Goal: Task Accomplishment & Management: Use online tool/utility

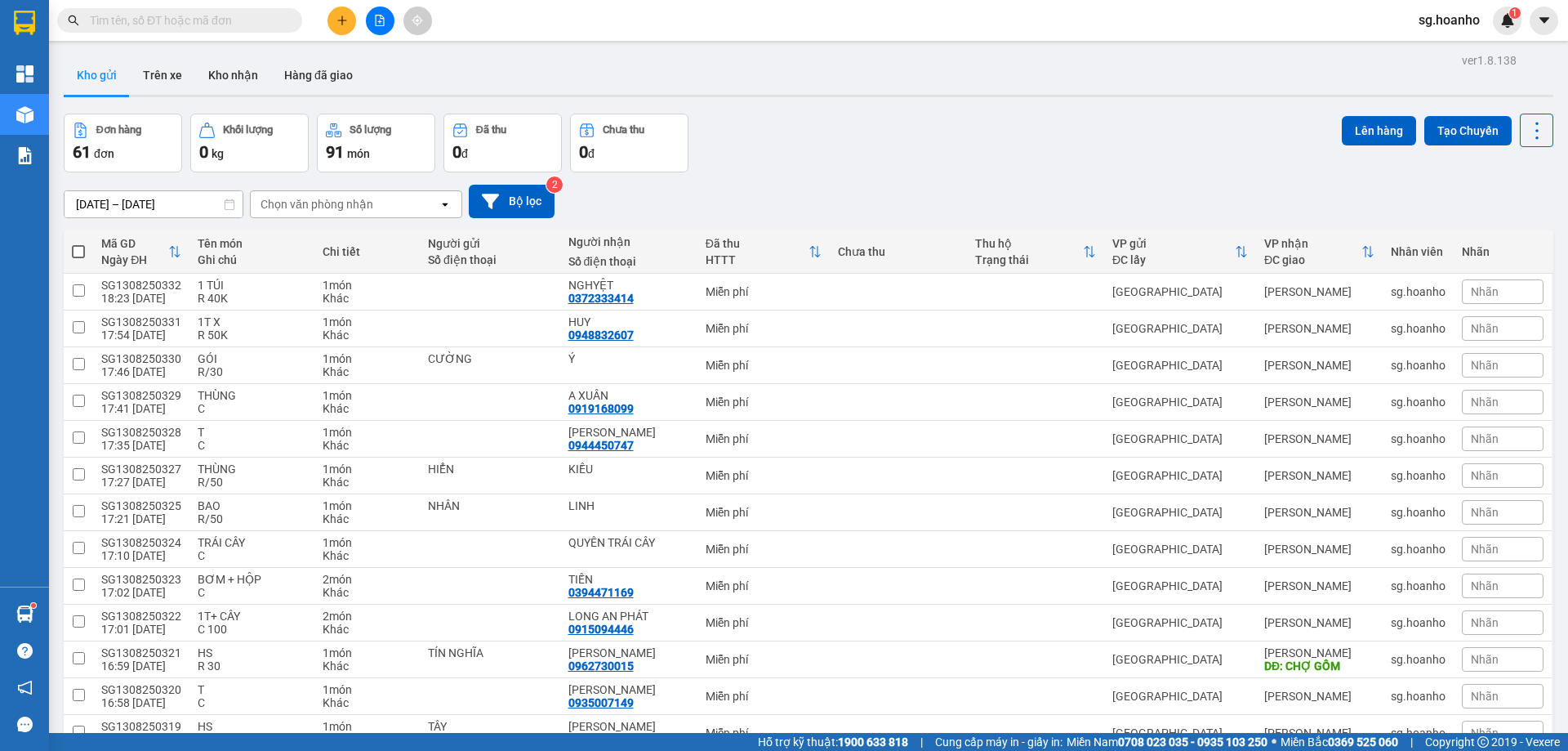
click at [826, 131] on div "Đơn hàng 61 đơn [PERSON_NAME] 0 kg Số [PERSON_NAME] 91 món Đã thu 0 [PERSON_NAM…" at bounding box center [809, 142] width 1490 height 59
click at [72, 238] on th at bounding box center [78, 251] width 29 height 43
click at [83, 257] on span at bounding box center [78, 251] width 13 height 13
click at [78, 243] on input "checkbox" at bounding box center [78, 243] width 0 height 0
checkbox input "true"
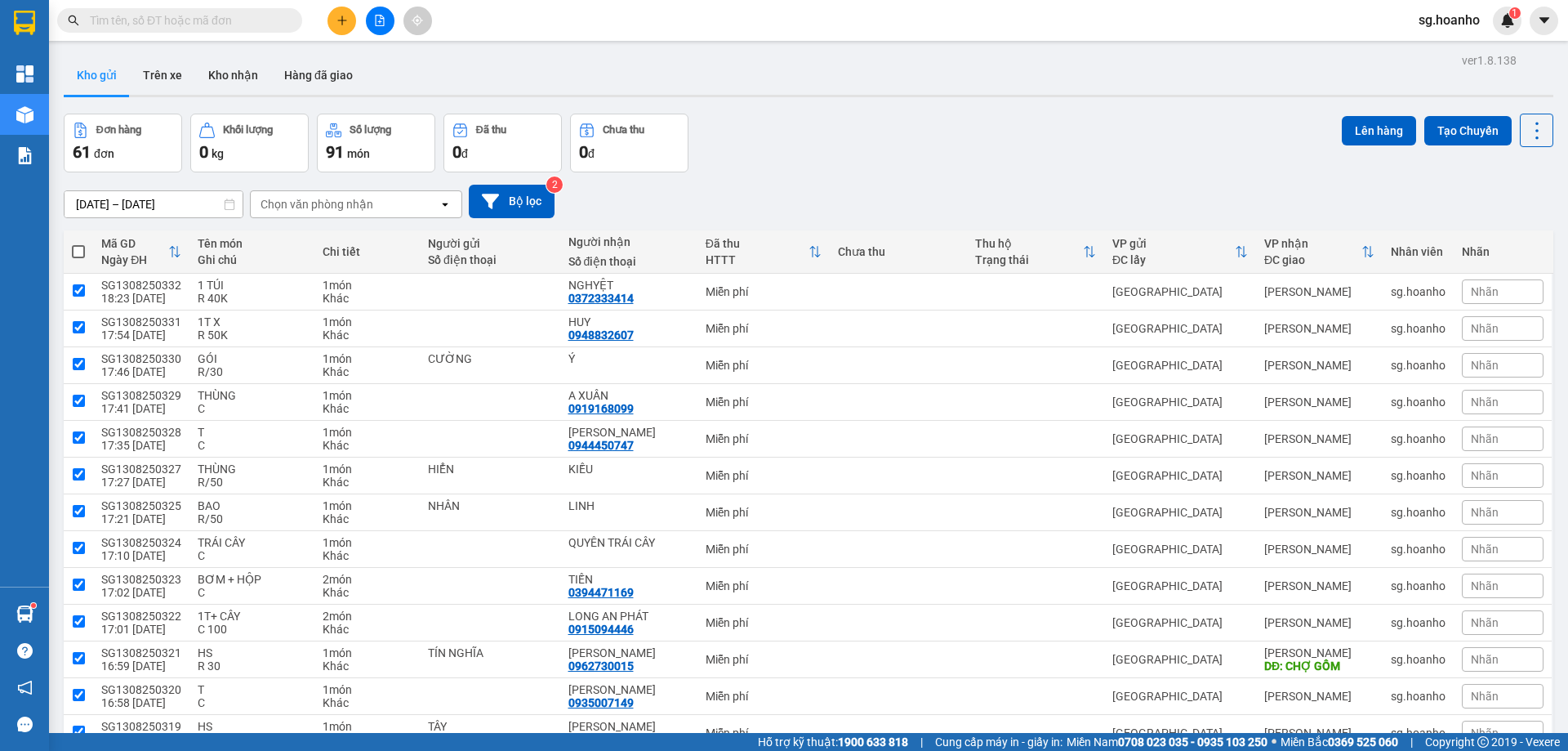
checkbox input "true"
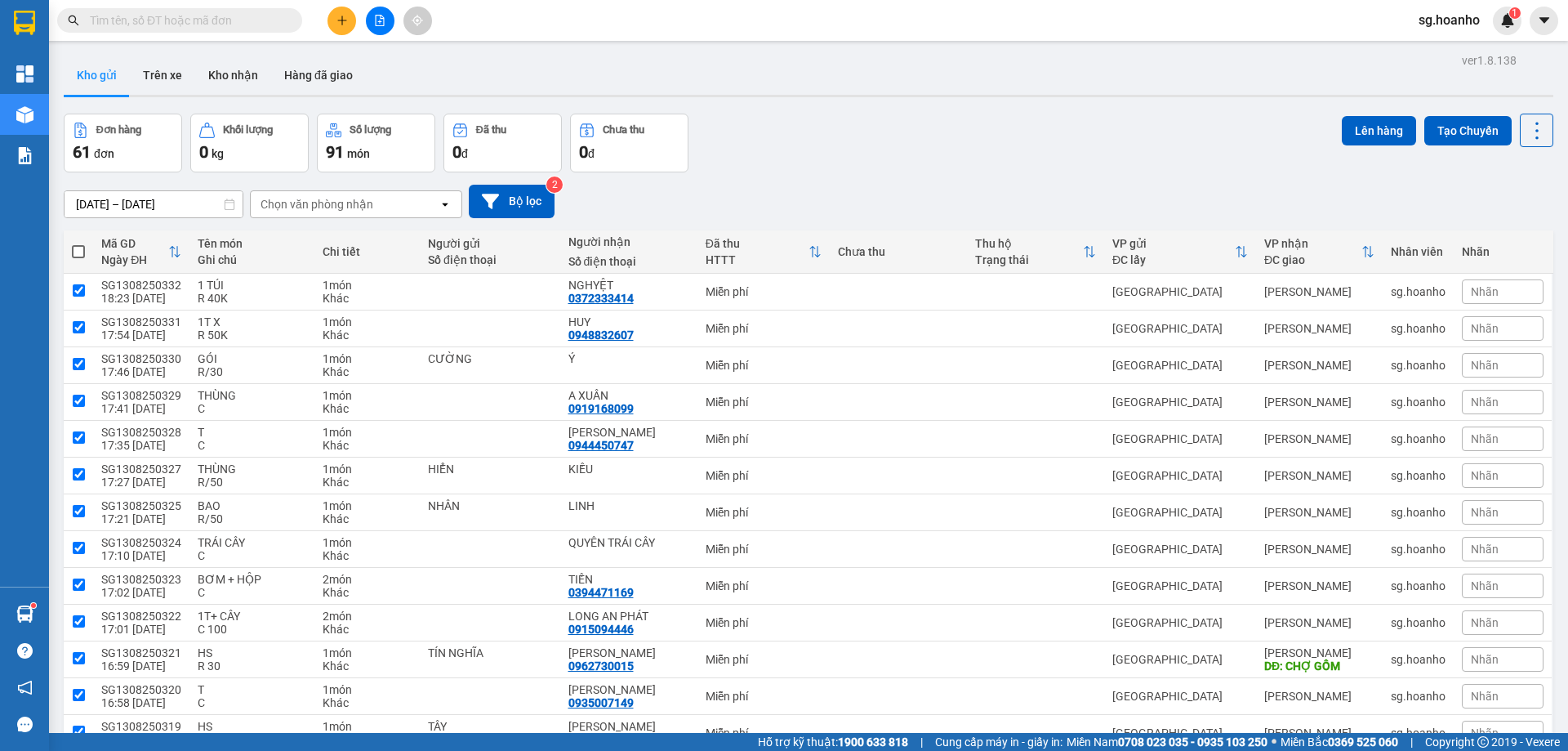
checkbox input "true"
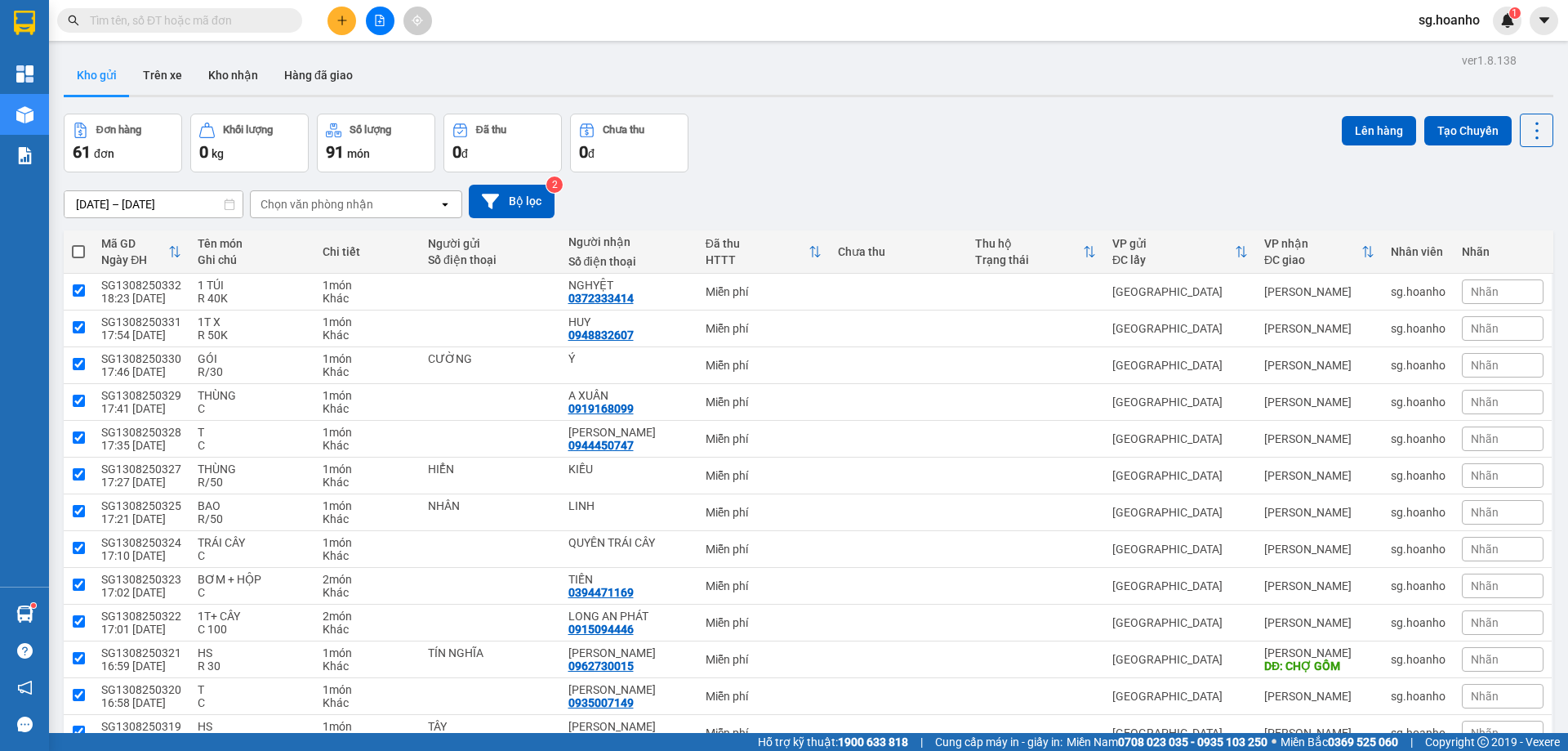
checkbox input "true"
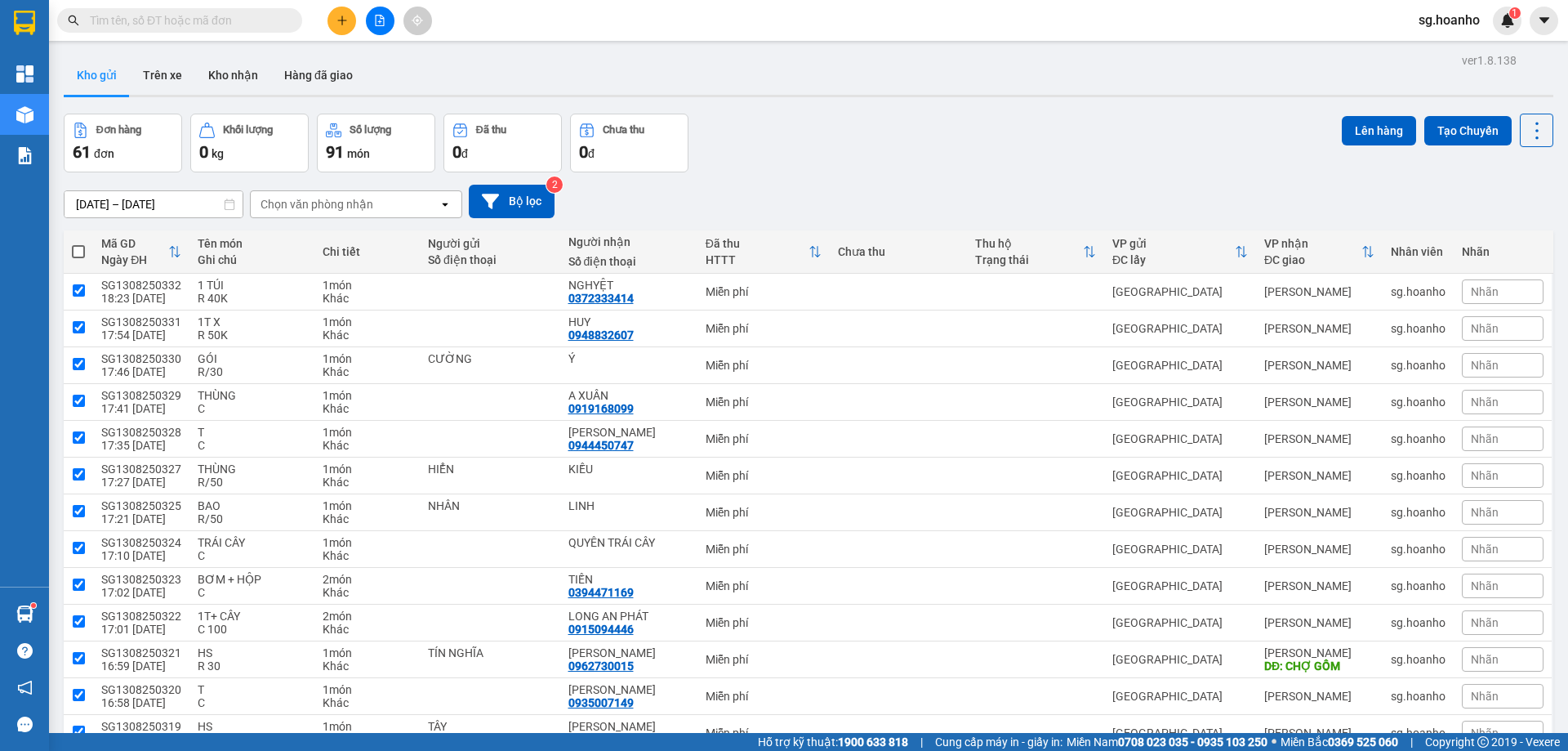
checkbox input "true"
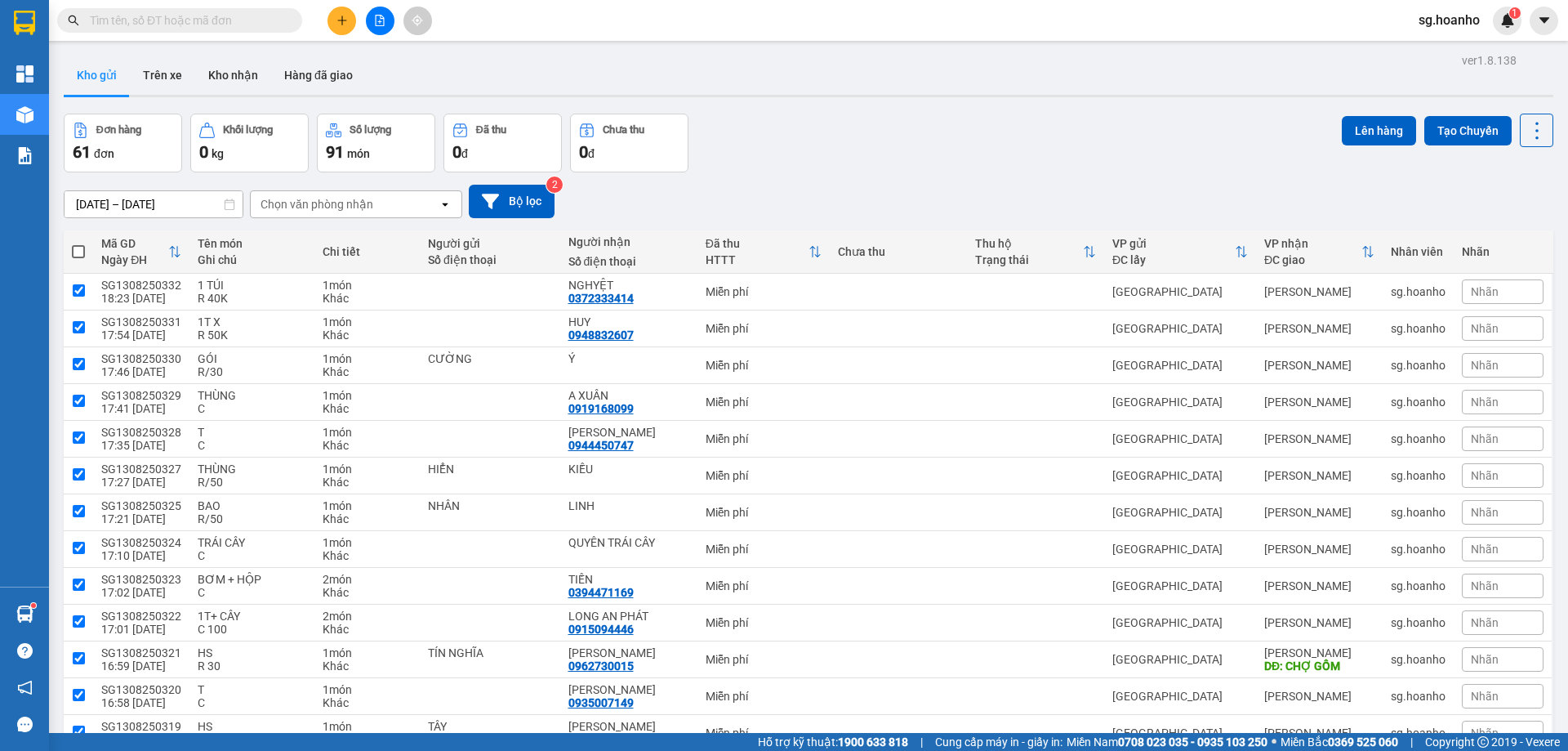
checkbox input "true"
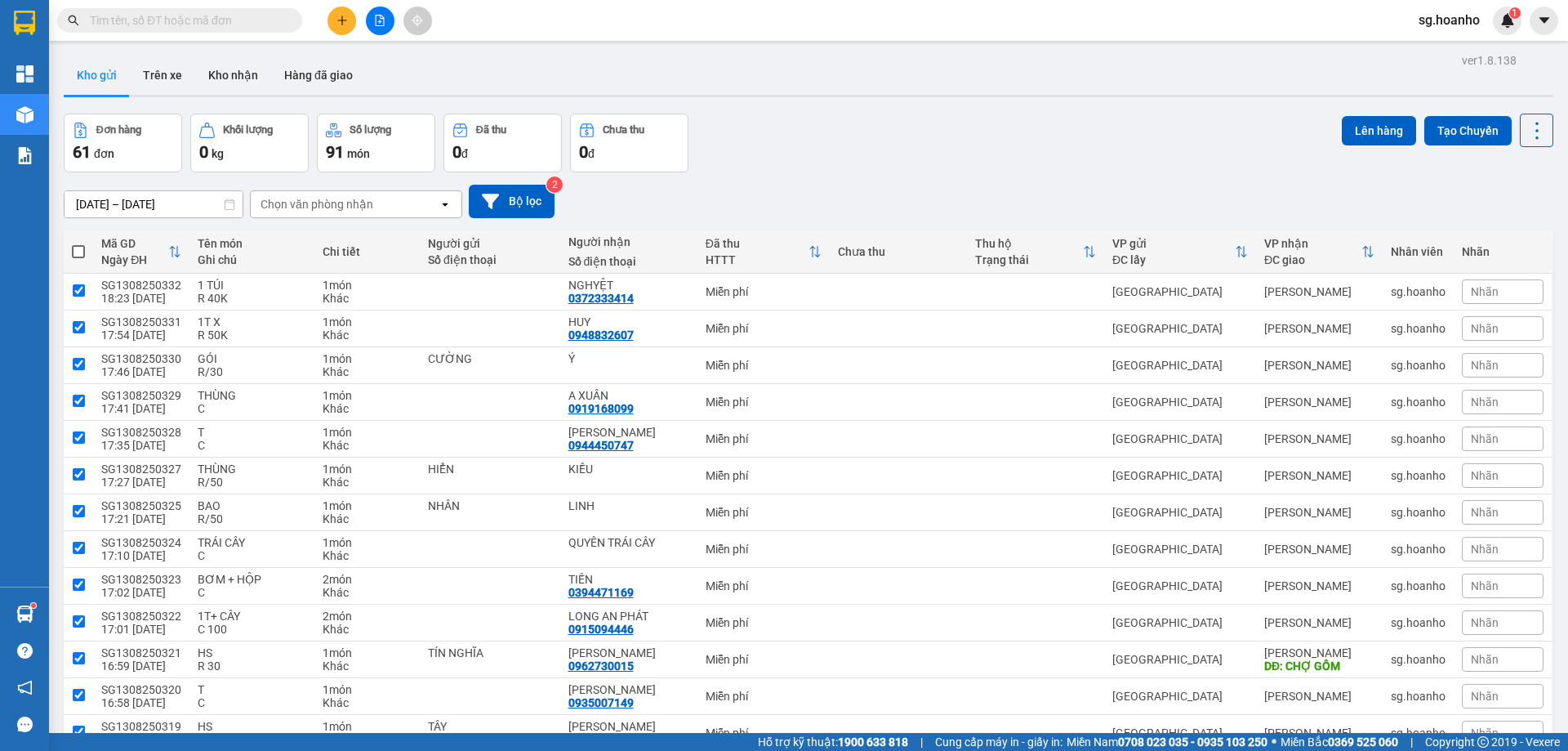
checkbox input "true"
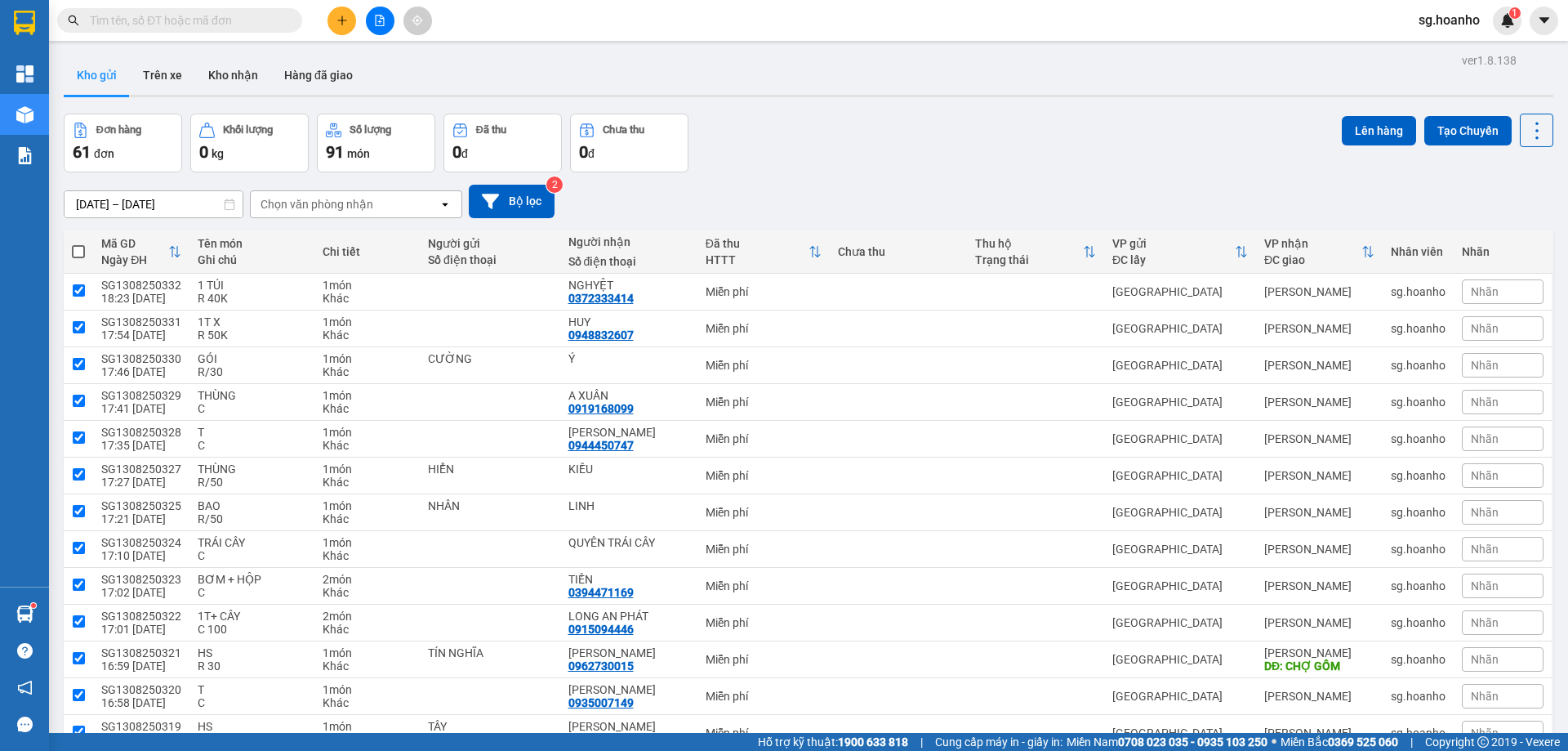
checkbox input "true"
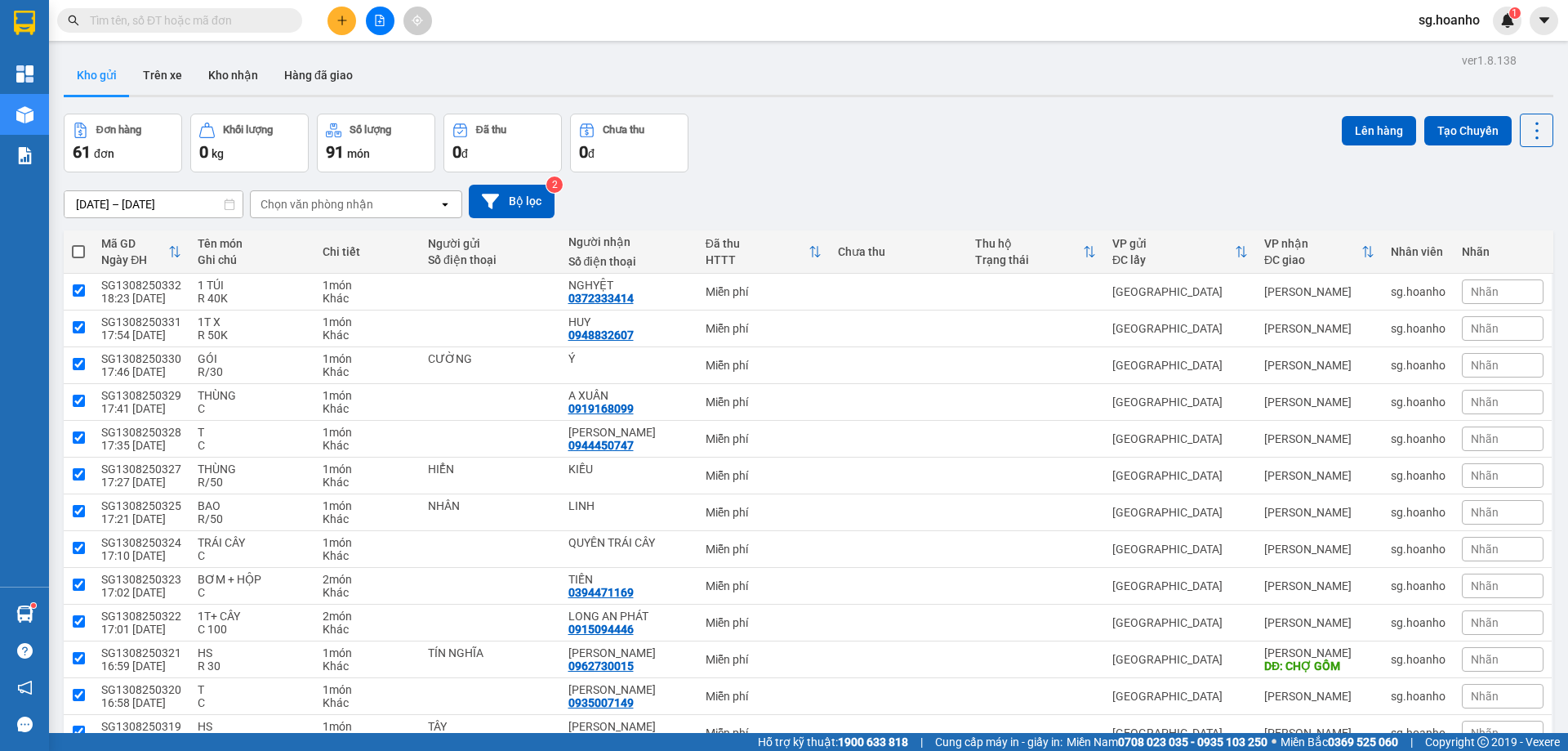
checkbox input "true"
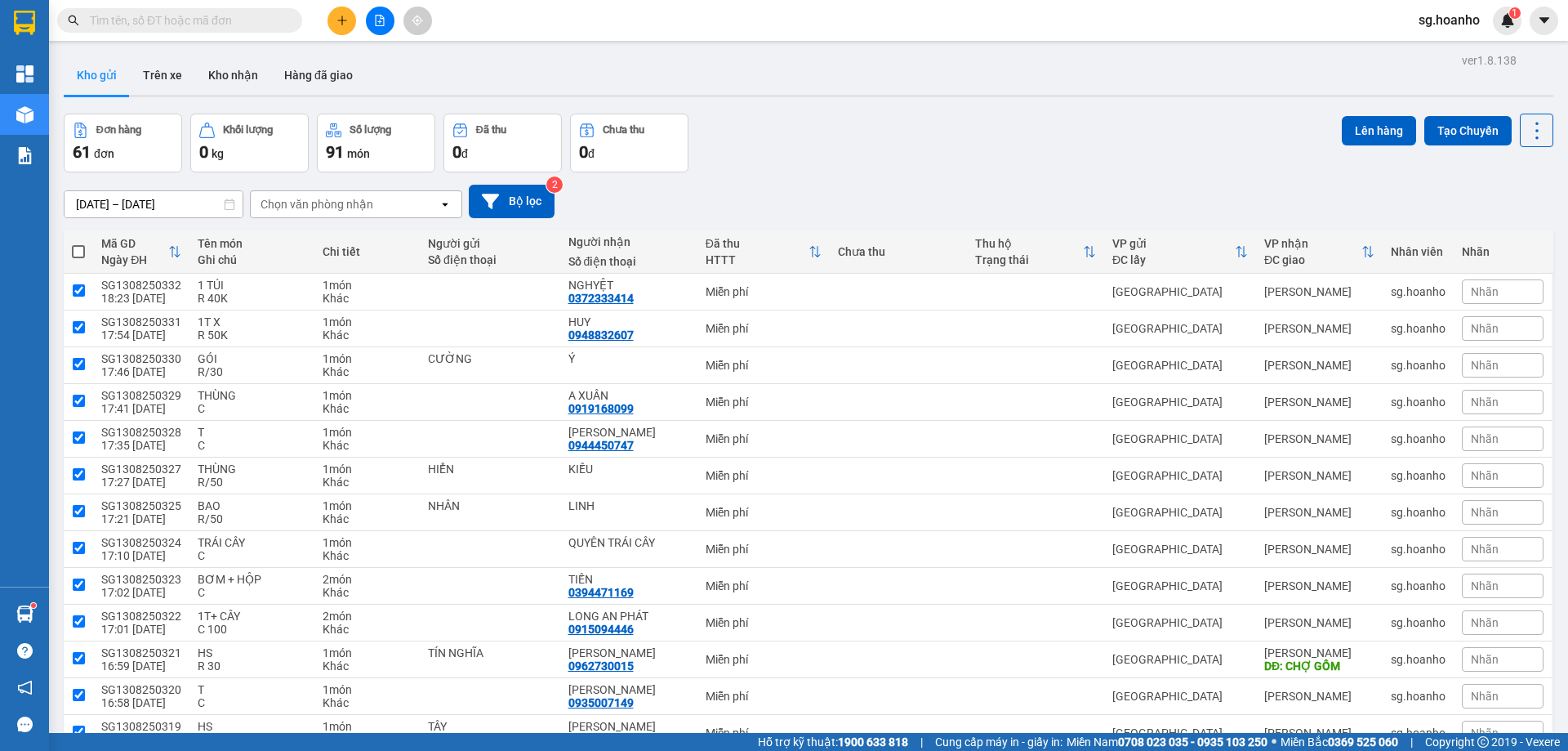
checkbox input "true"
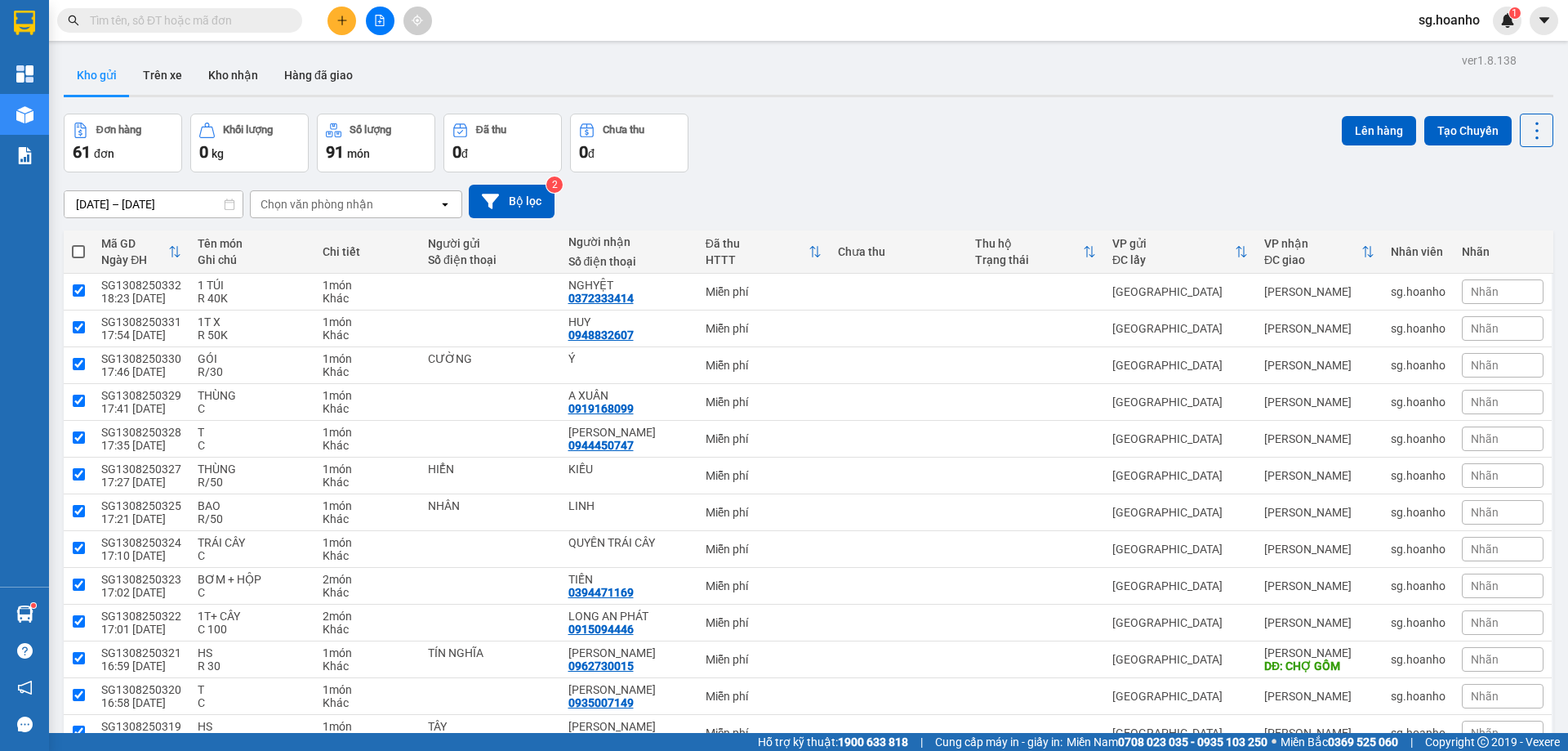
checkbox input "true"
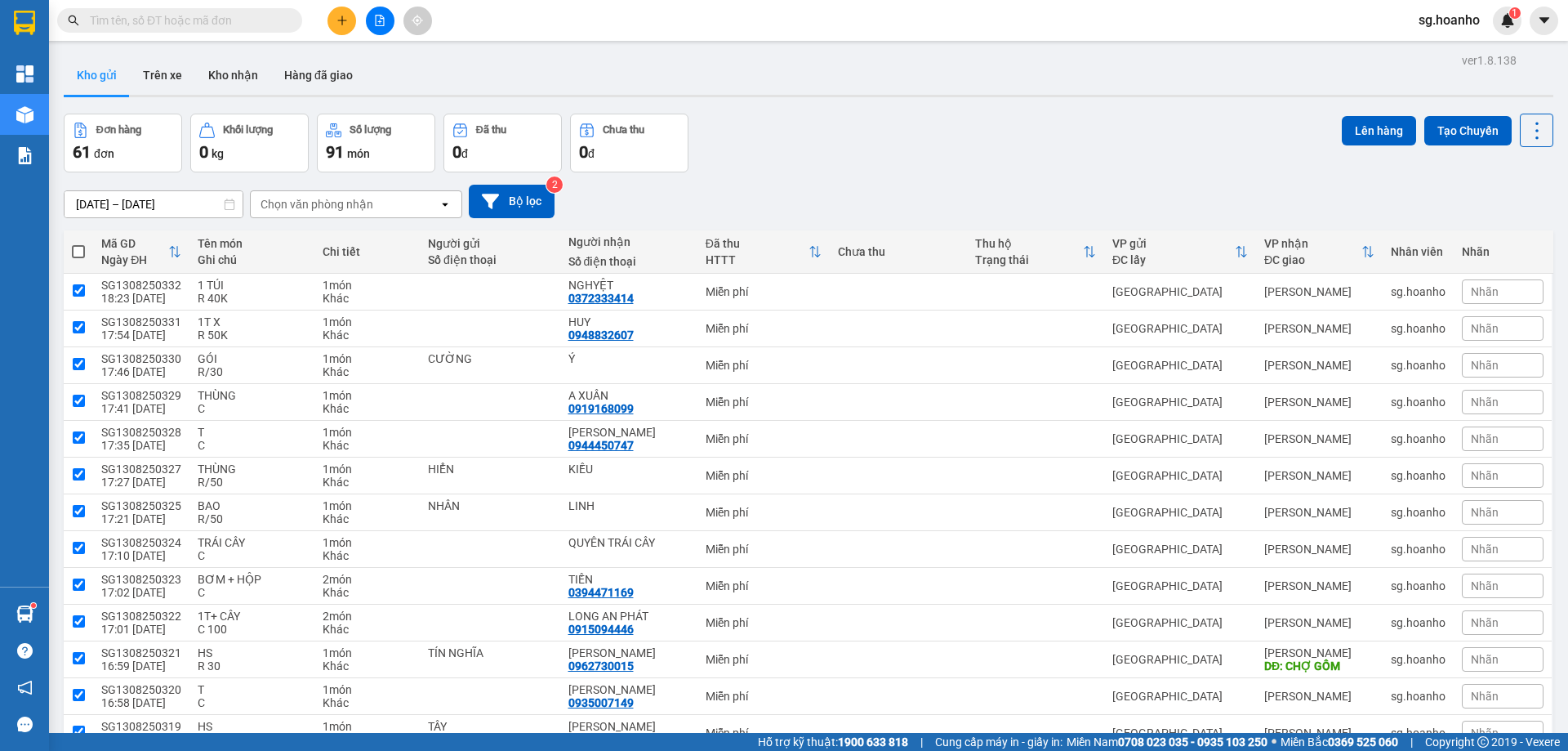
checkbox input "true"
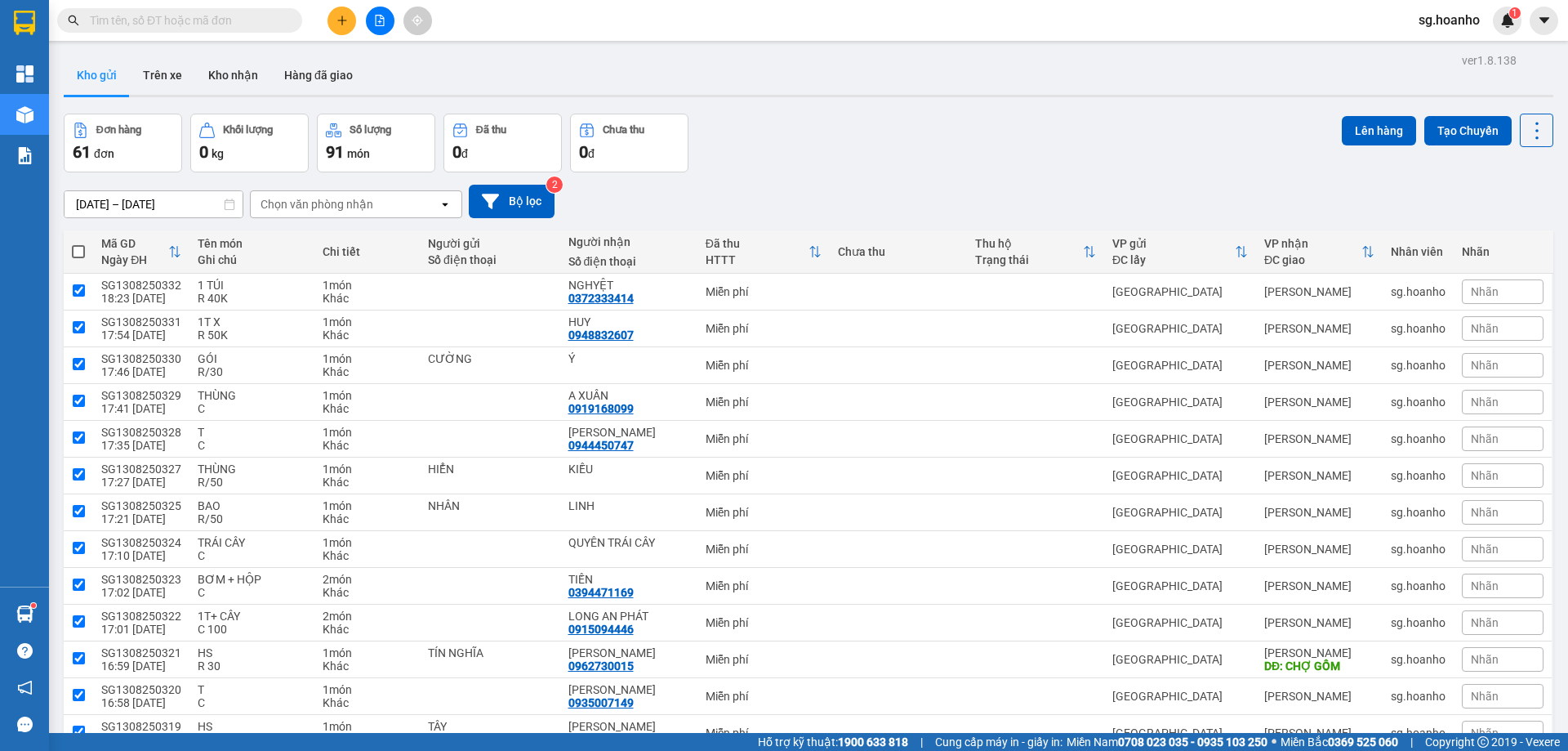
checkbox input "true"
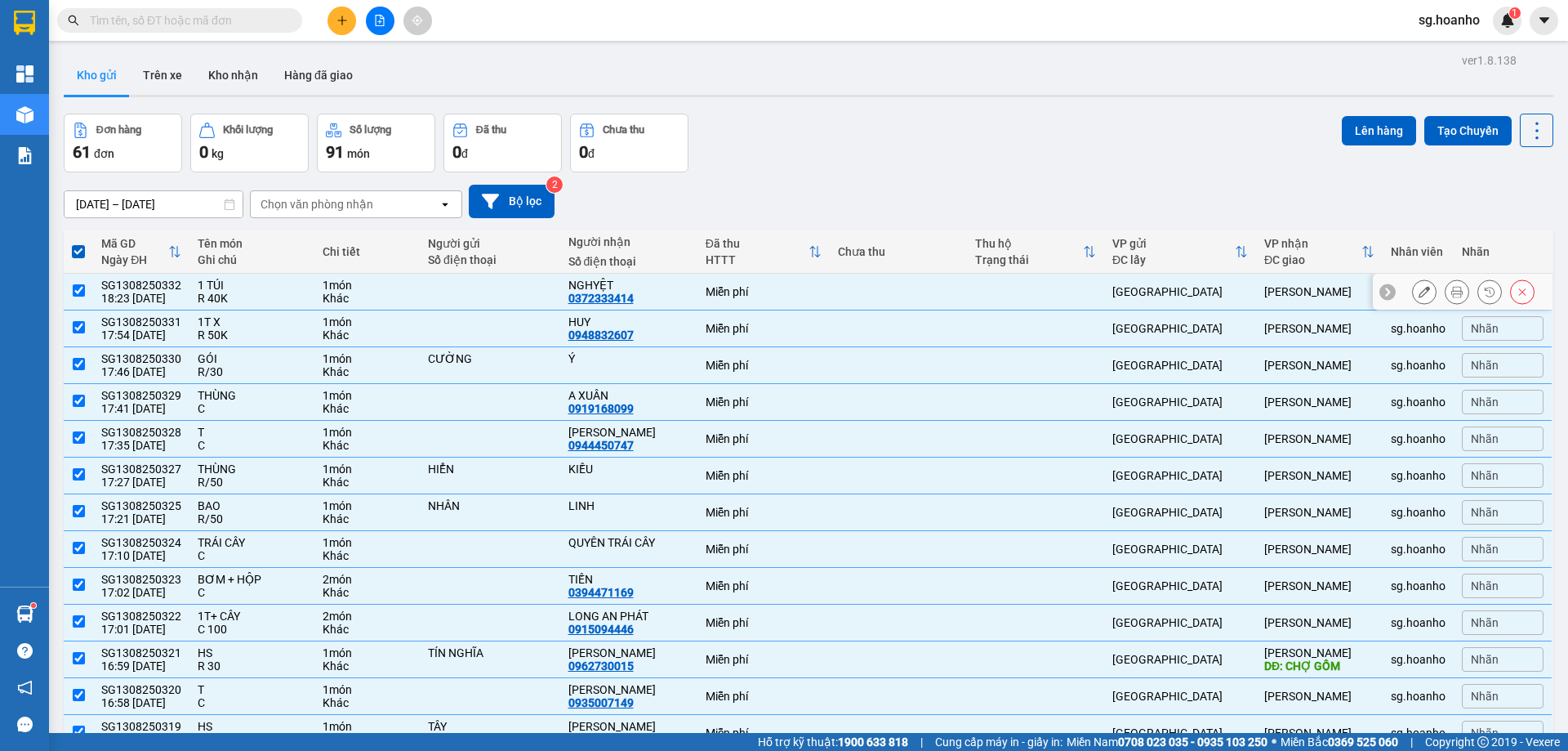
click at [79, 288] on input "checkbox" at bounding box center [79, 291] width 12 height 12
checkbox input "false"
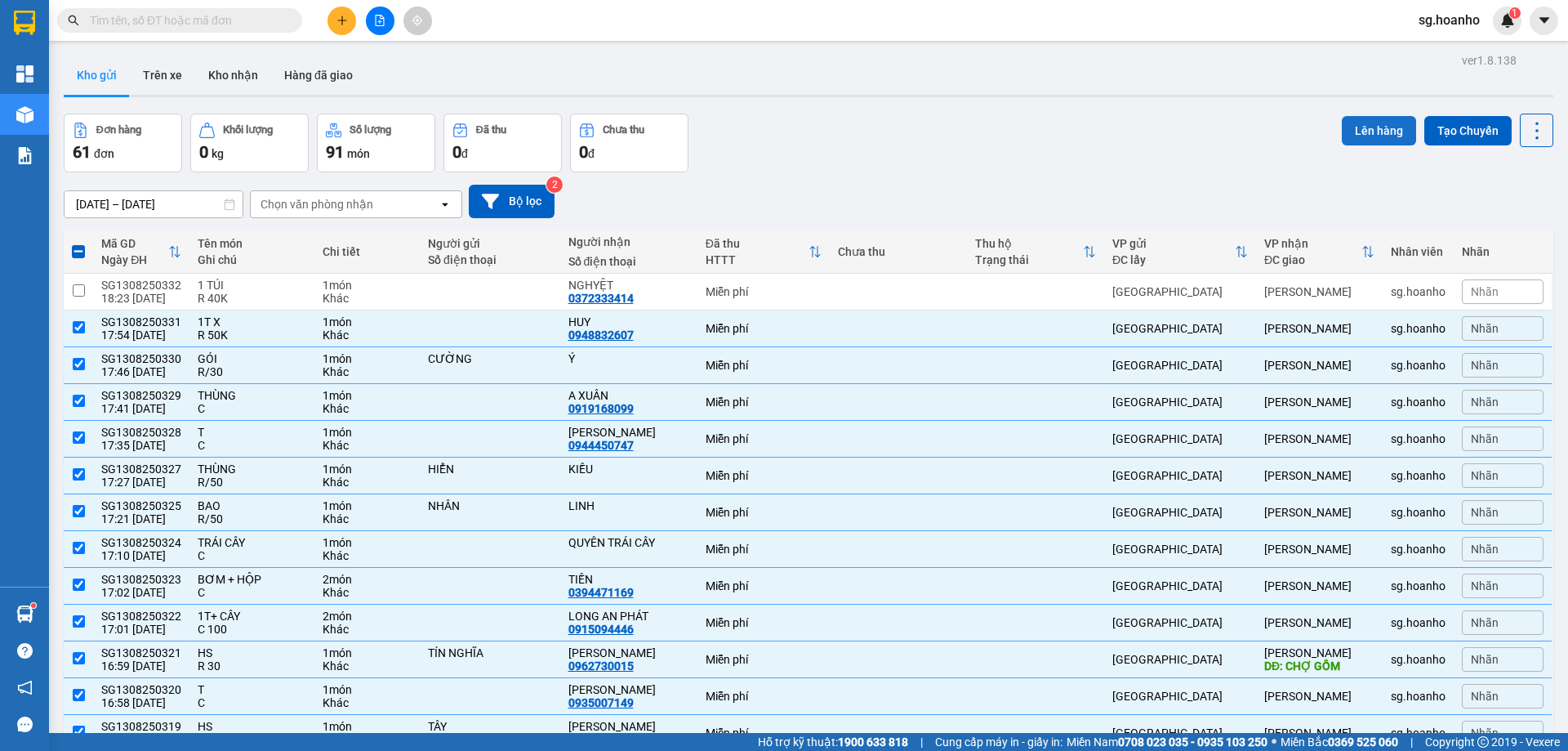
click at [1380, 133] on button "Lên hàng" at bounding box center [1379, 130] width 75 height 29
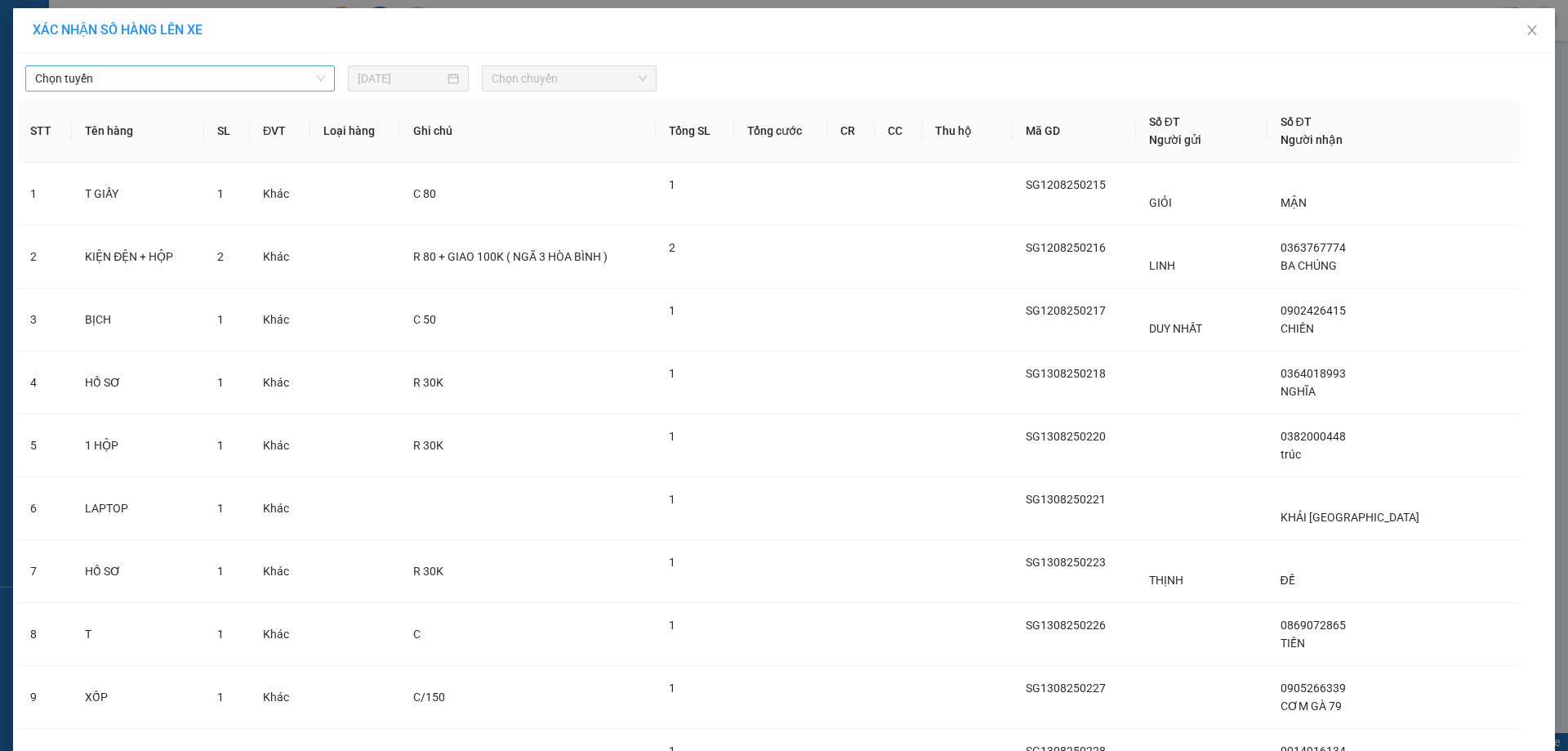
click at [221, 70] on span "Chọn tuyến" at bounding box center [180, 78] width 290 height 25
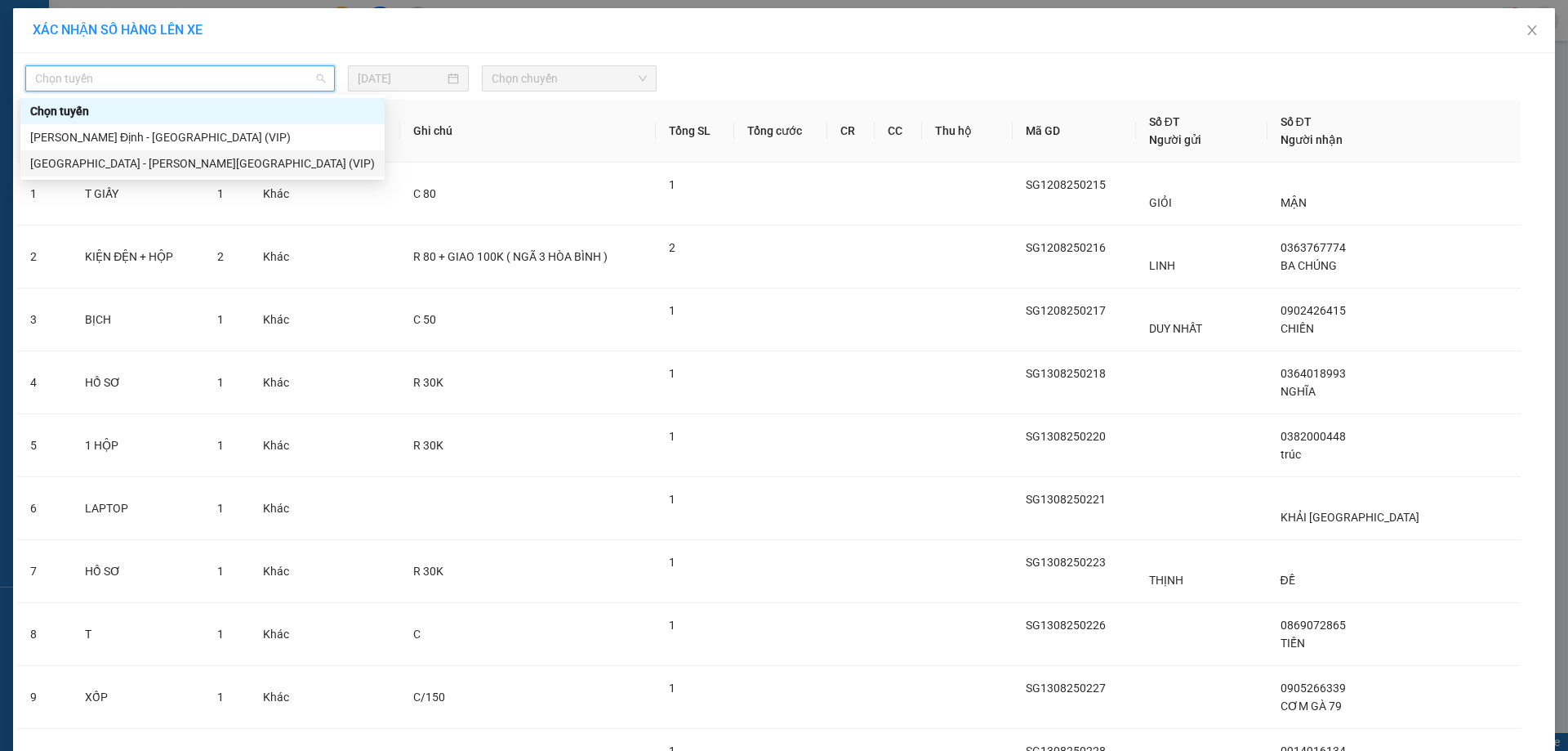
click at [159, 165] on div "[GEOGRAPHIC_DATA] - [PERSON_NAME][GEOGRAPHIC_DATA] (VIP)" at bounding box center [202, 163] width 345 height 18
click at [279, 84] on span "Chọn tuyến" at bounding box center [180, 78] width 290 height 25
click at [212, 157] on div "[GEOGRAPHIC_DATA] - [PERSON_NAME][GEOGRAPHIC_DATA] (VIP)" at bounding box center [202, 163] width 345 height 18
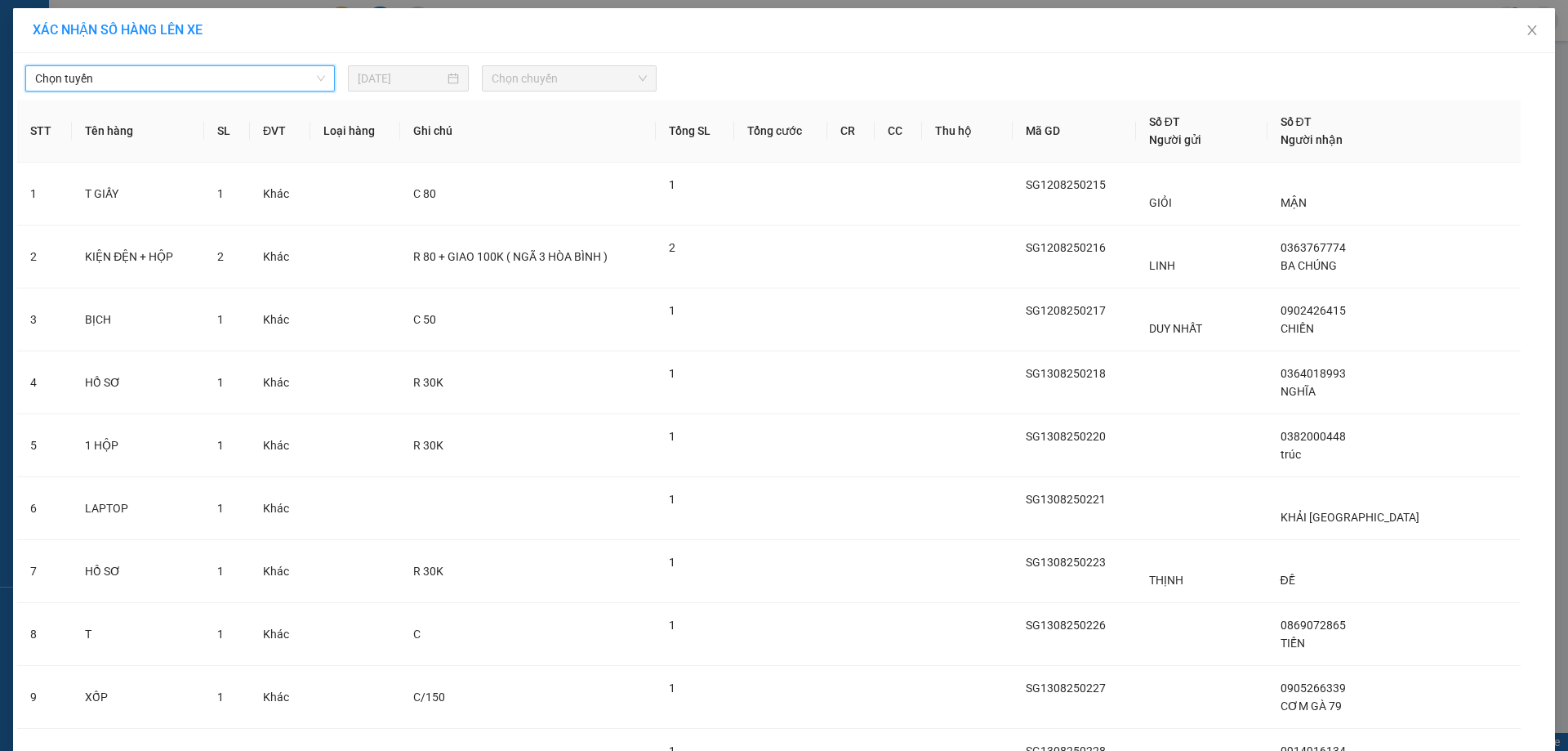
click at [486, 42] on div "XÁC NHẬN SỐ HÀNG LÊN XE" at bounding box center [784, 30] width 1543 height 45
click at [592, 83] on span "Chọn chuyến" at bounding box center [569, 78] width 155 height 25
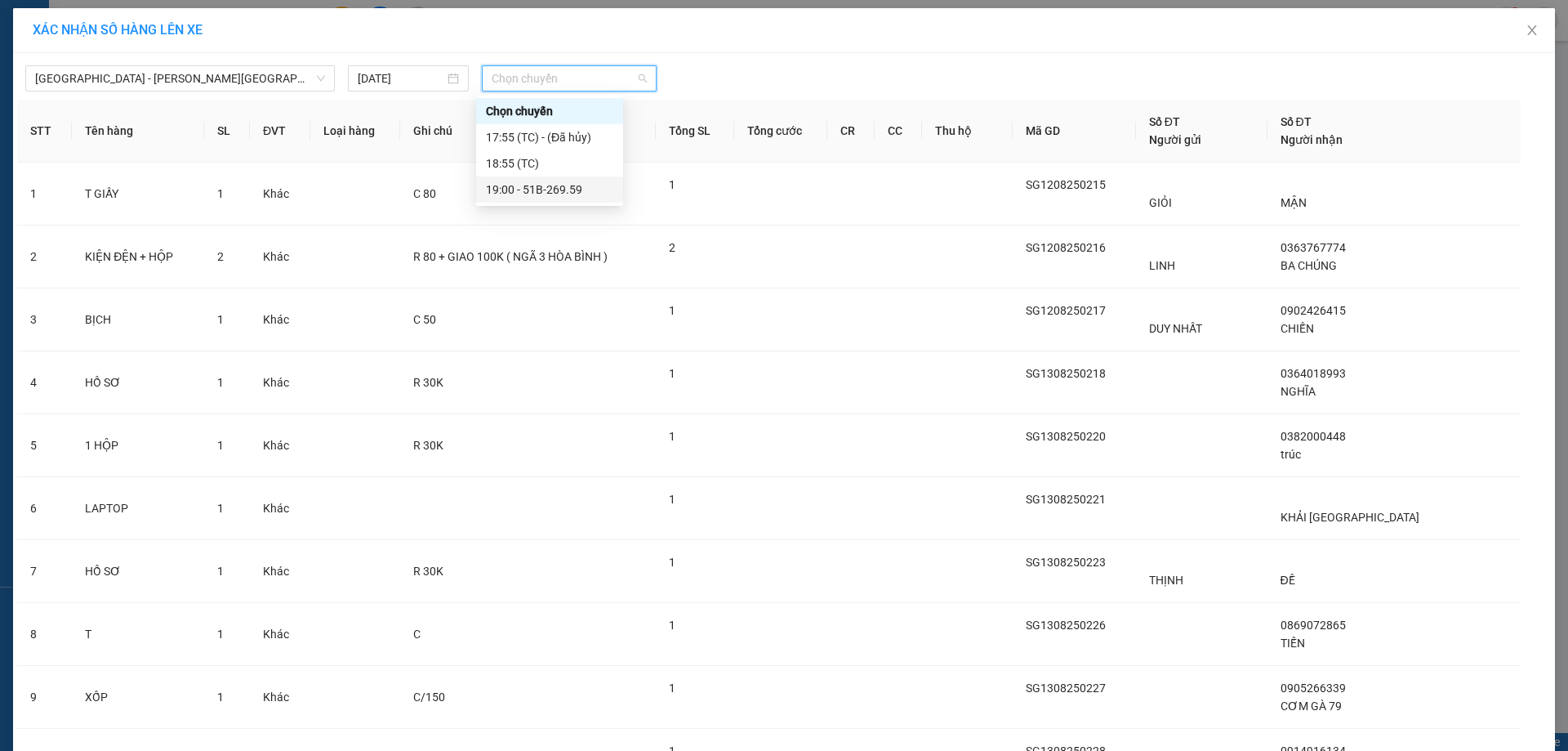
click at [570, 182] on div "19:00 - 51B-269.59" at bounding box center [550, 190] width 127 height 18
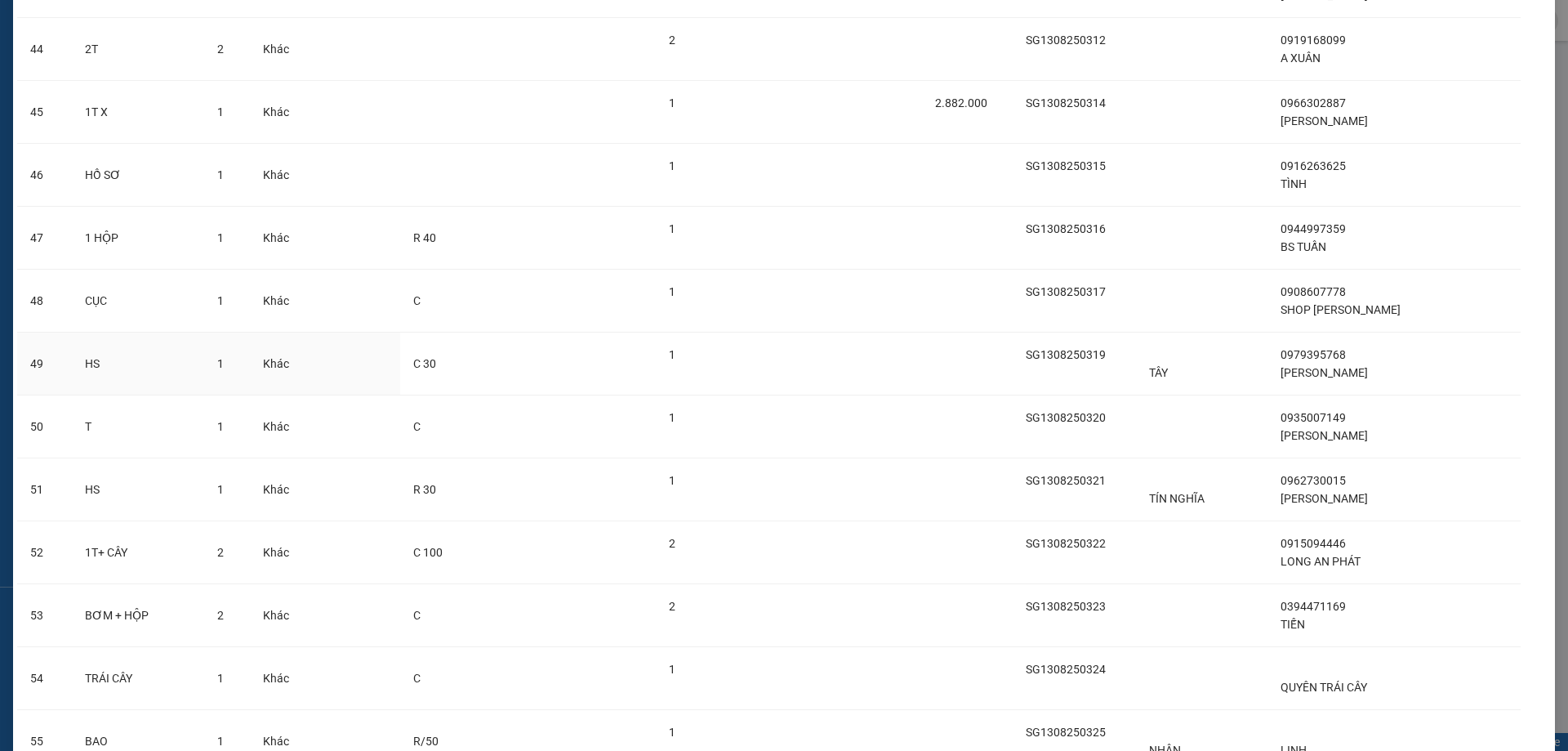
scroll to position [3317, 0]
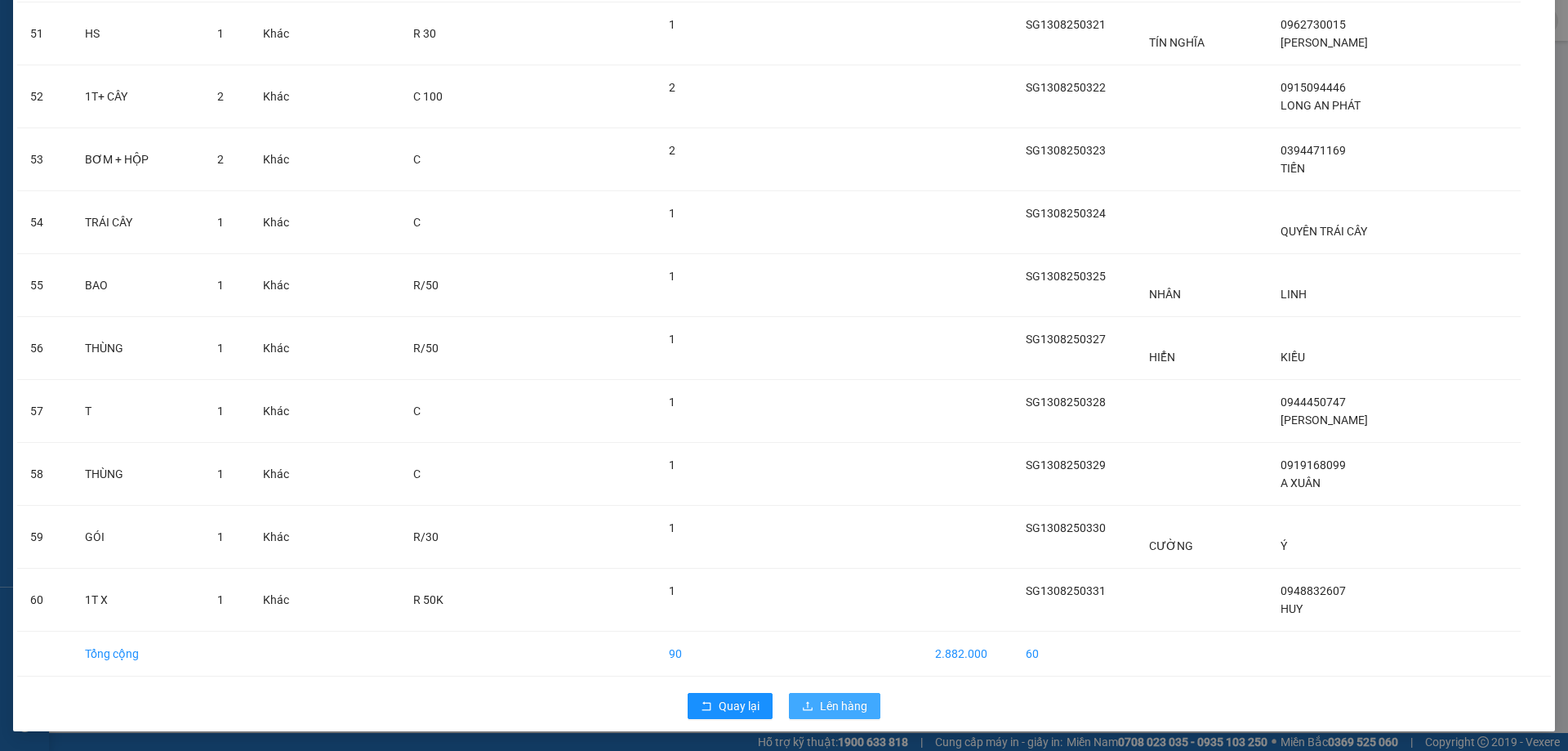
click at [843, 697] on span "Lên hàng" at bounding box center [844, 706] width 47 height 18
